Goal: Task Accomplishment & Management: Use online tool/utility

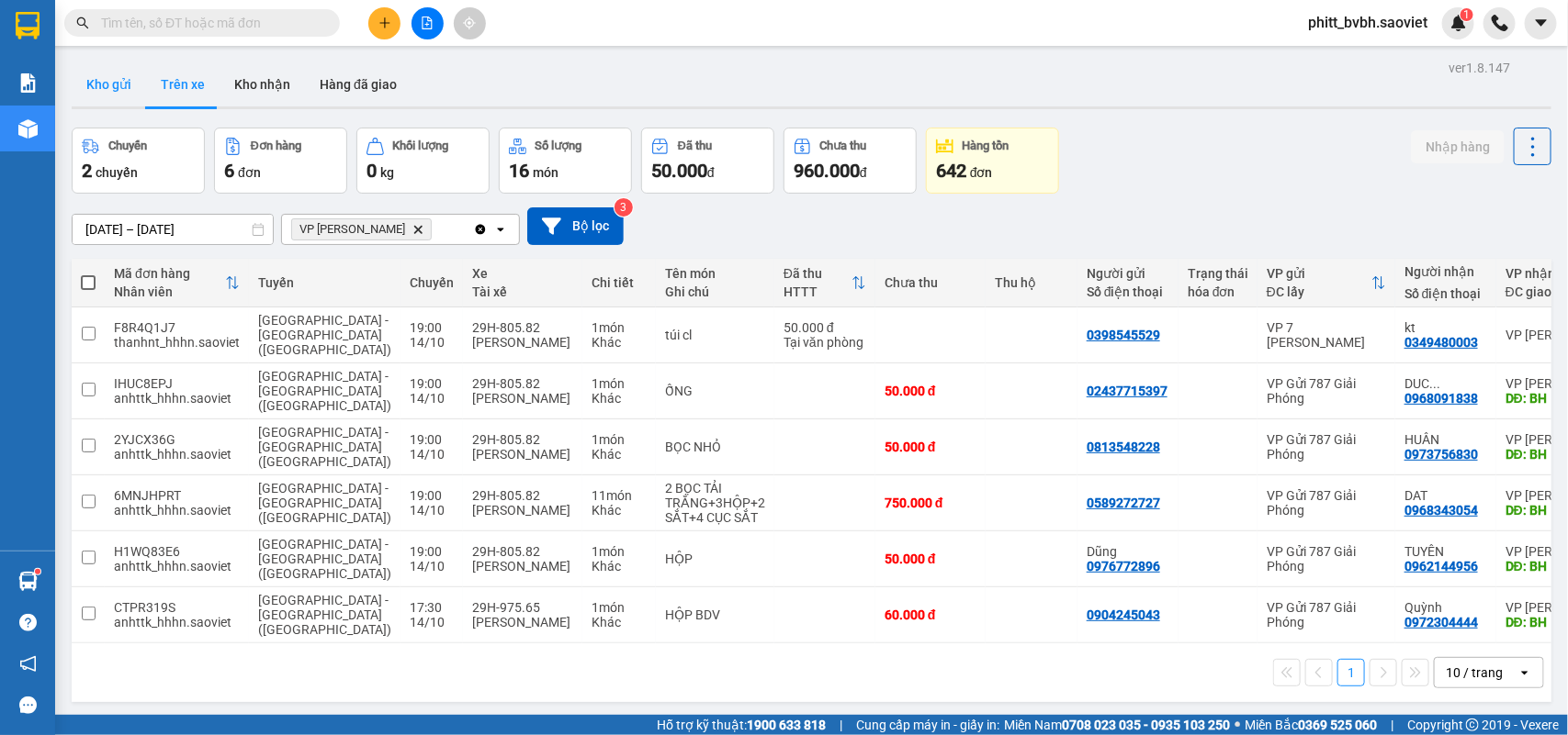
click at [98, 85] on button "Kho gửi" at bounding box center [109, 84] width 74 height 44
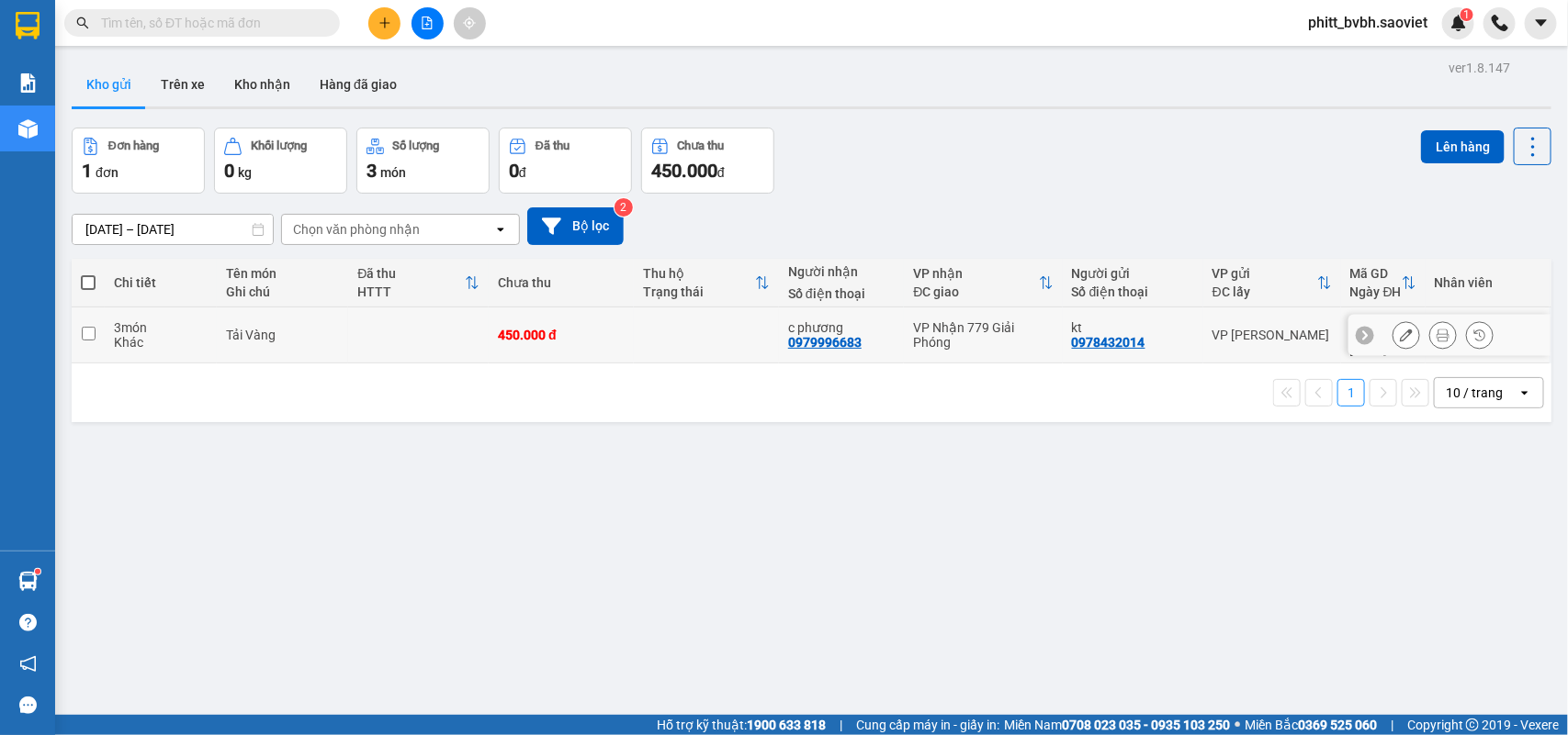
click at [407, 341] on td at bounding box center [418, 336] width 140 height 56
checkbox input "true"
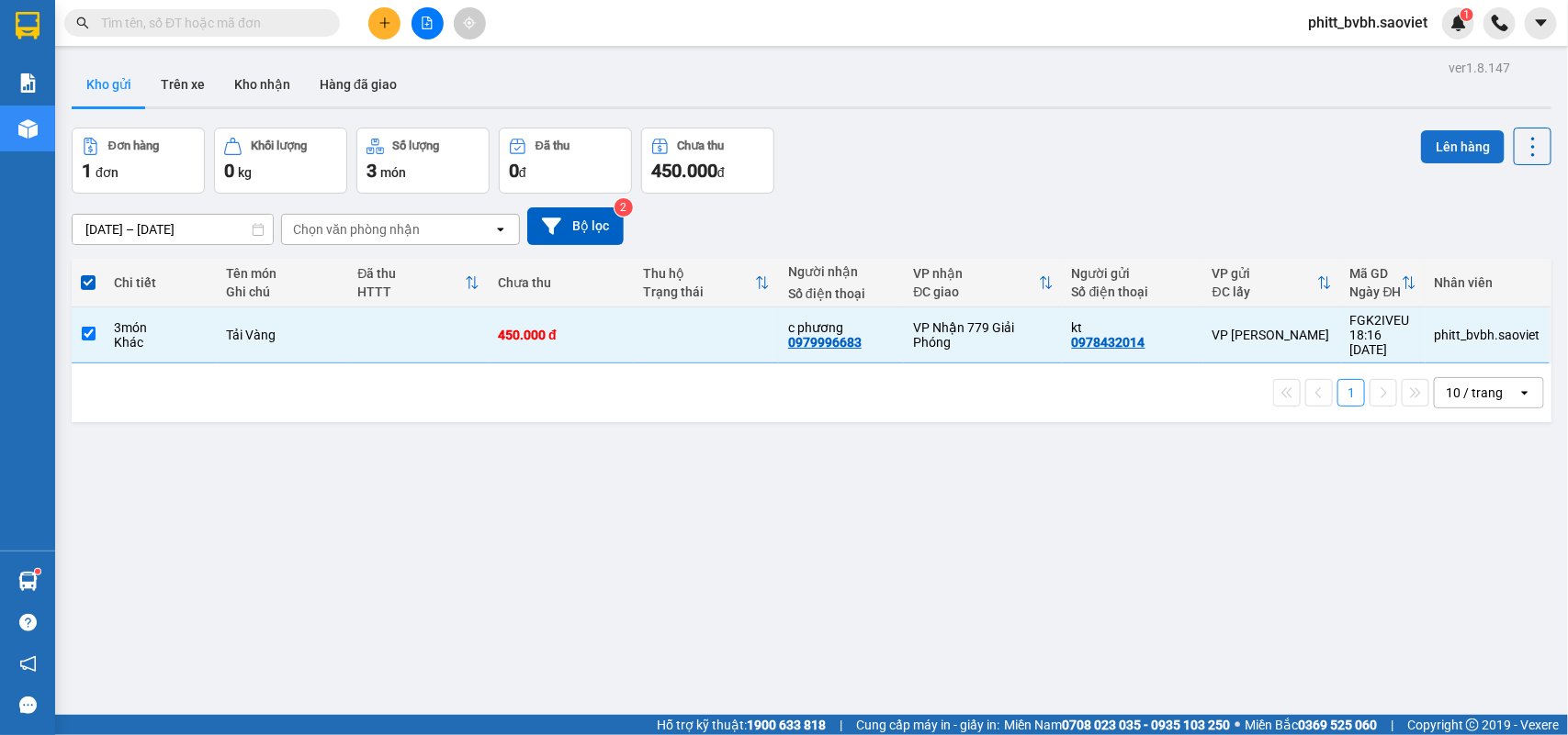
click at [1426, 139] on button "Lên hàng" at bounding box center [1463, 147] width 84 height 33
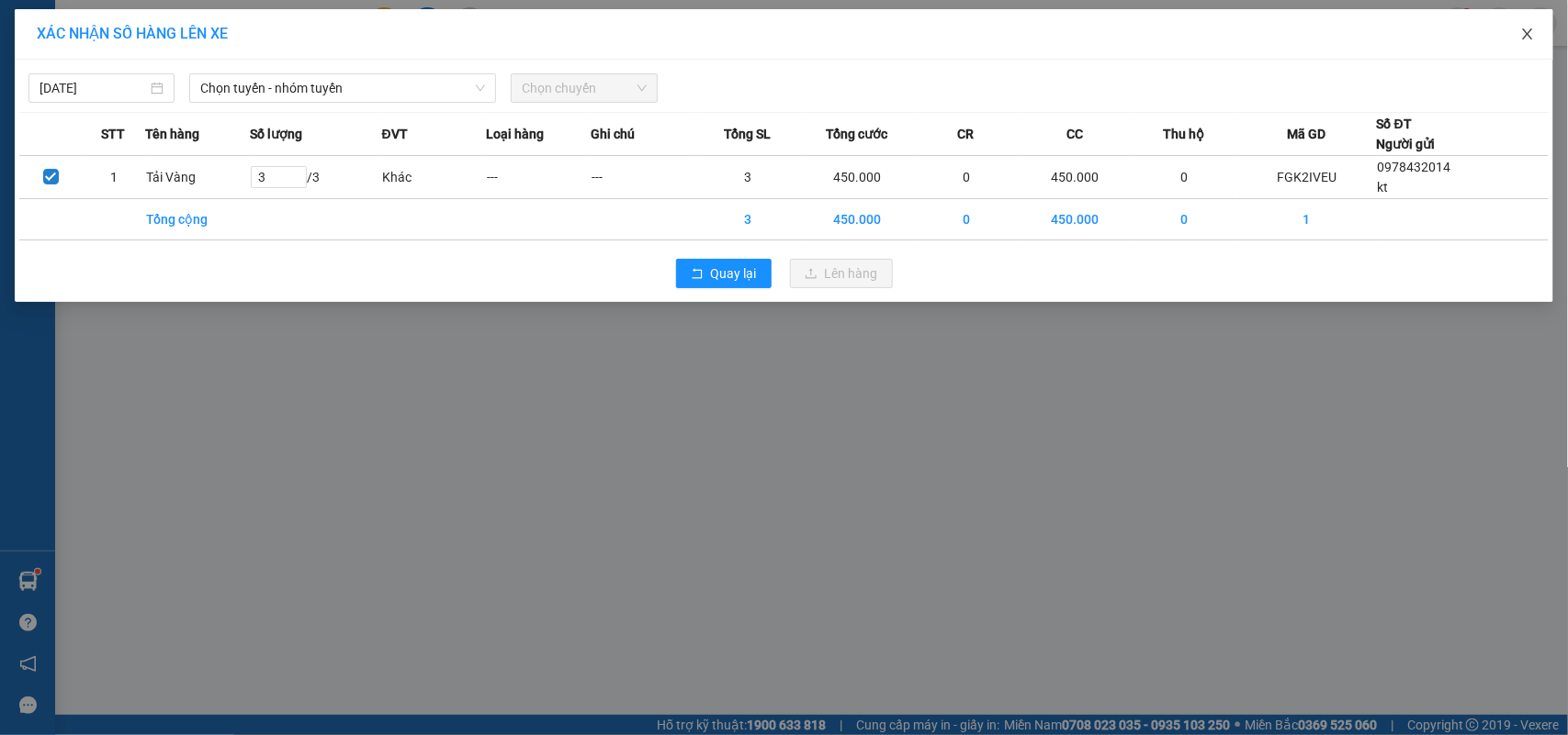
click at [1526, 35] on icon "close" at bounding box center [1527, 33] width 14 height 14
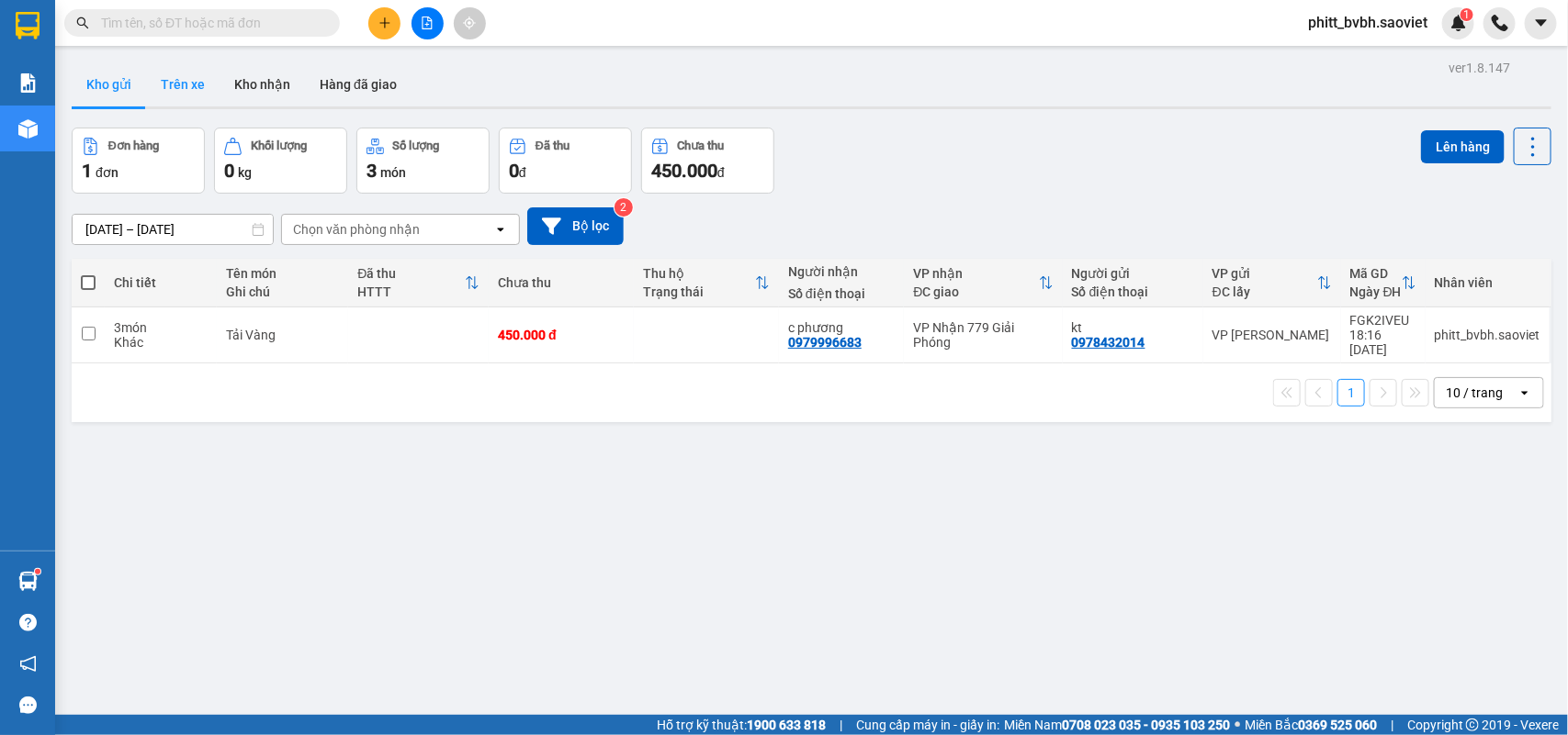
click at [188, 84] on button "Trên xe" at bounding box center [182, 84] width 73 height 44
